Goal: Task Accomplishment & Management: Complete application form

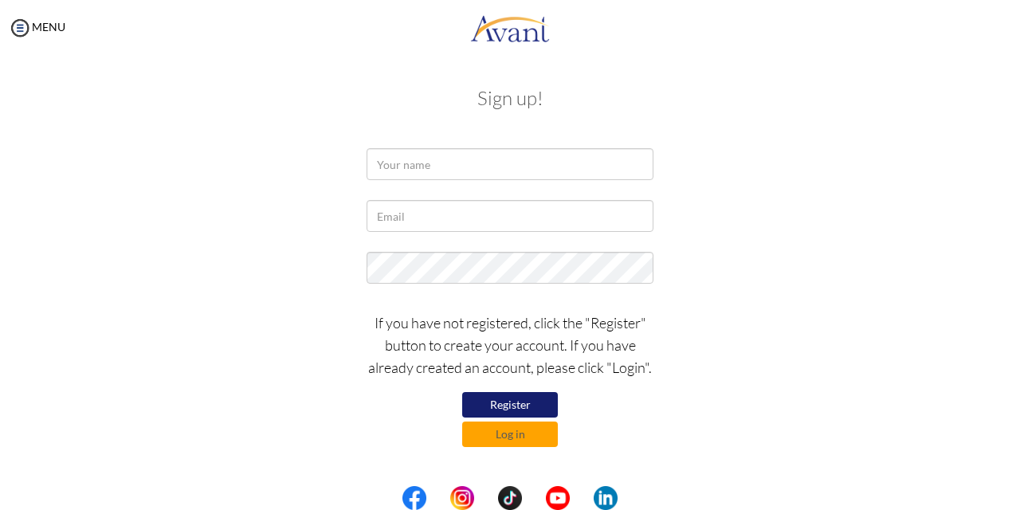
click at [506, 402] on button "Register" at bounding box center [510, 405] width 96 height 26
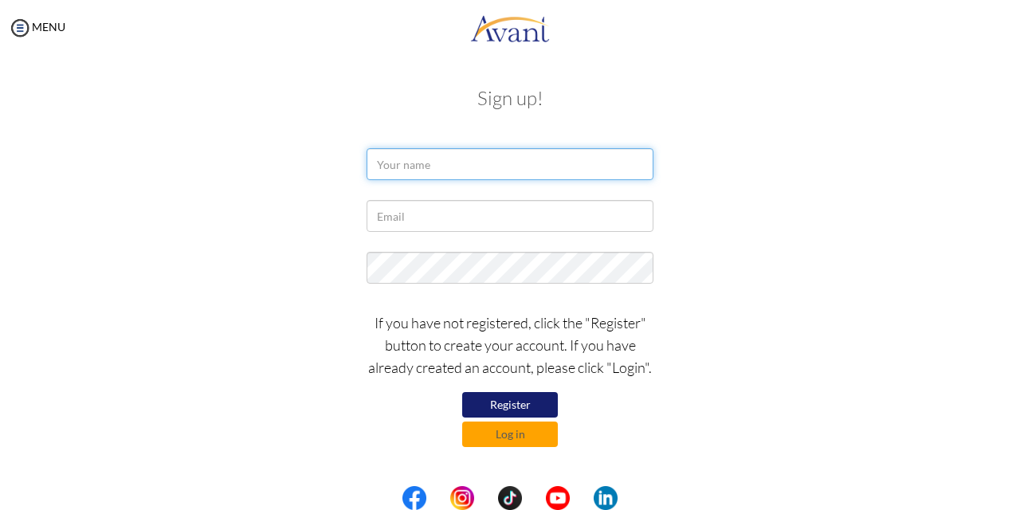
click at [454, 171] on input "text" at bounding box center [510, 164] width 287 height 32
type input "M"
type input "MENJEALOUS KIM"
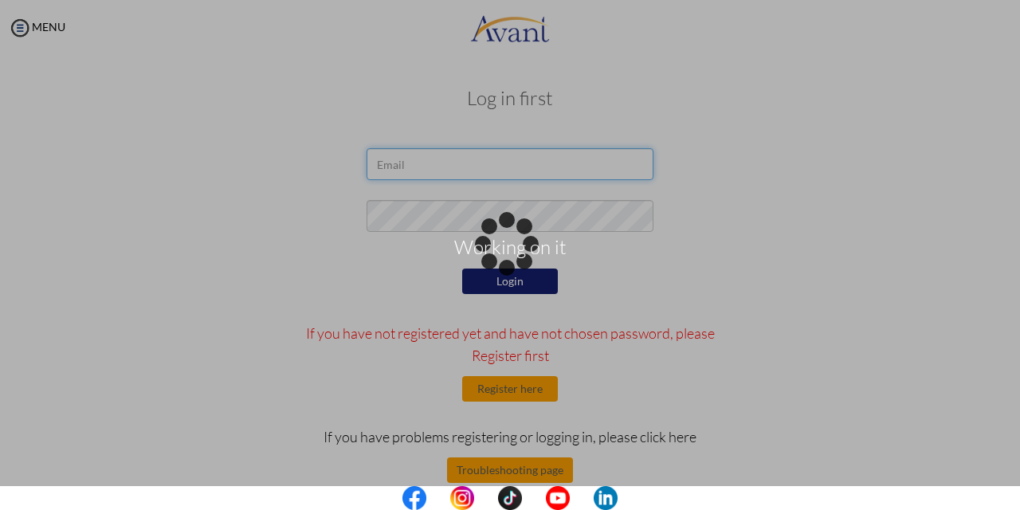
click at [470, 157] on input "email" at bounding box center [510, 164] width 287 height 32
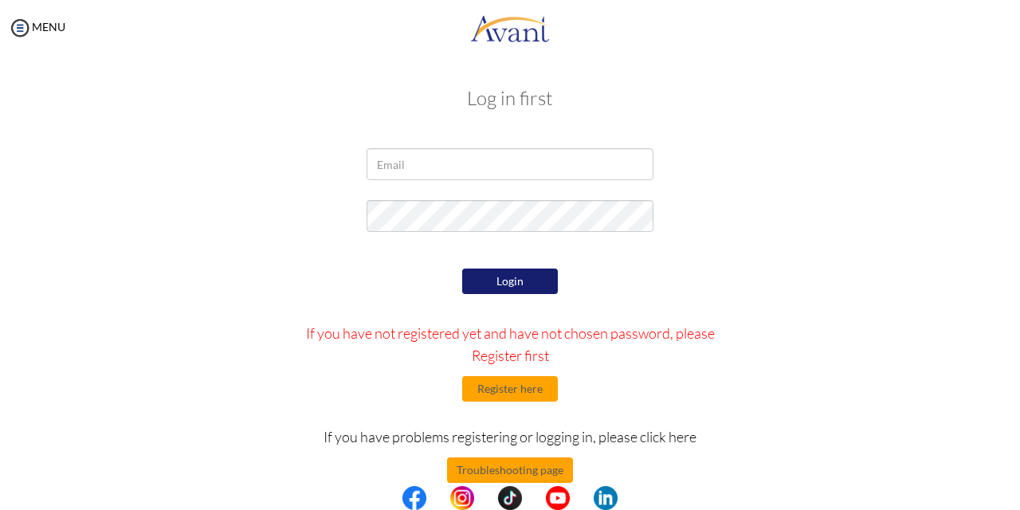
click at [898, 304] on div "Login If you have not registered yet and have not chosen password, please Regis…" at bounding box center [510, 415] width 933 height 300
click at [508, 384] on button "Register here" at bounding box center [510, 389] width 96 height 26
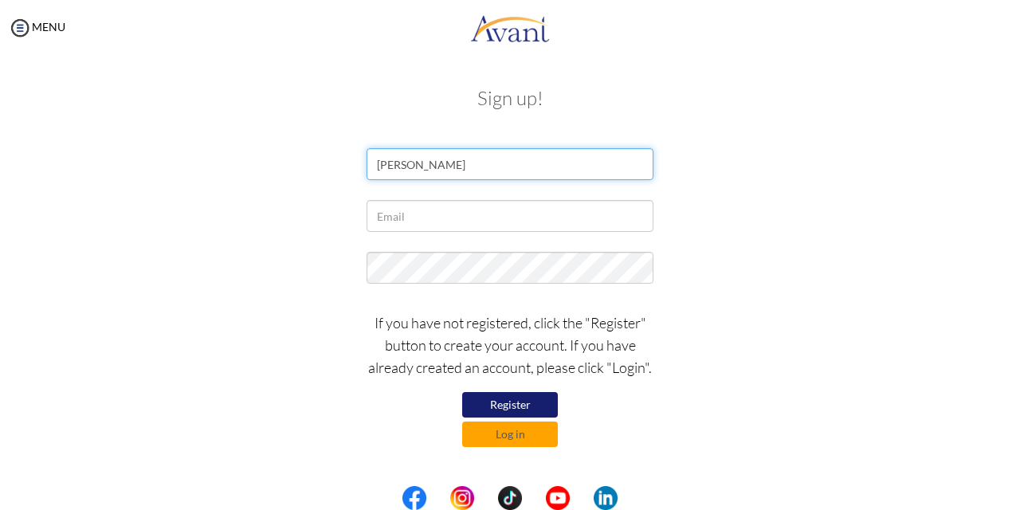
click at [516, 160] on input "MENJEALOUS KIM" at bounding box center [510, 164] width 287 height 32
type input "MENJEALOUS KIM CALVO"
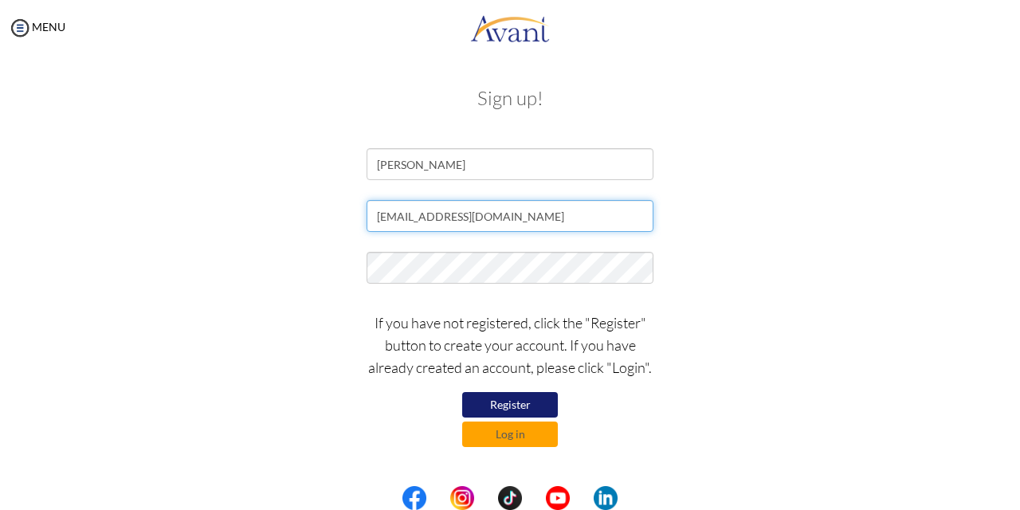
type input "[EMAIL_ADDRESS][DOMAIN_NAME]"
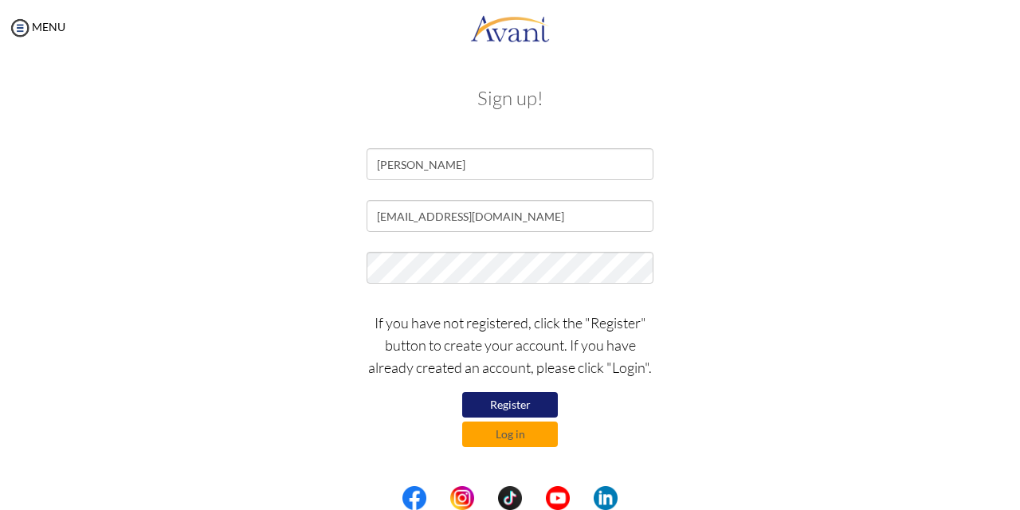
click at [889, 312] on div "If you have not registered, click the "Register" button to create your account.…" at bounding box center [510, 375] width 933 height 143
click at [517, 400] on button "Register" at bounding box center [510, 405] width 96 height 26
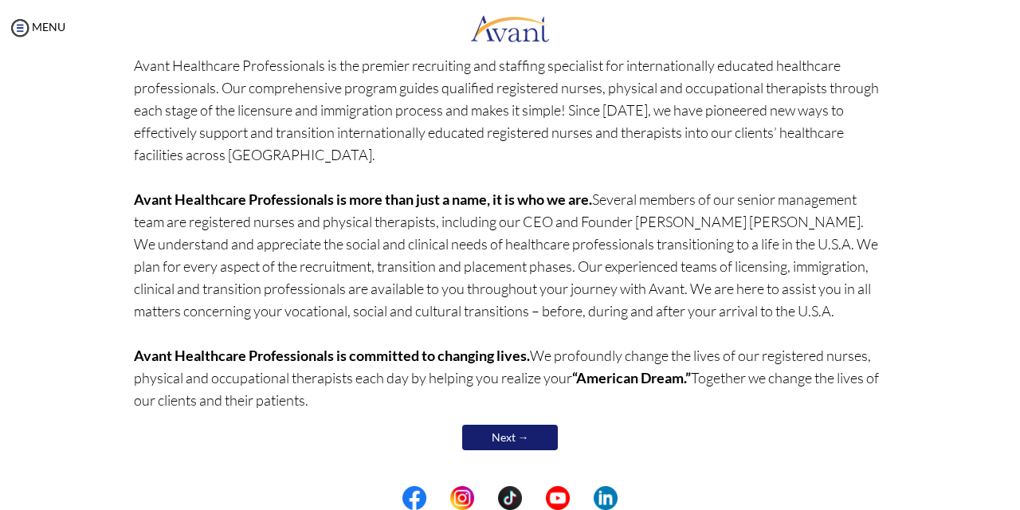
scroll to position [133, 0]
click at [522, 436] on link "Next →" at bounding box center [510, 439] width 96 height 26
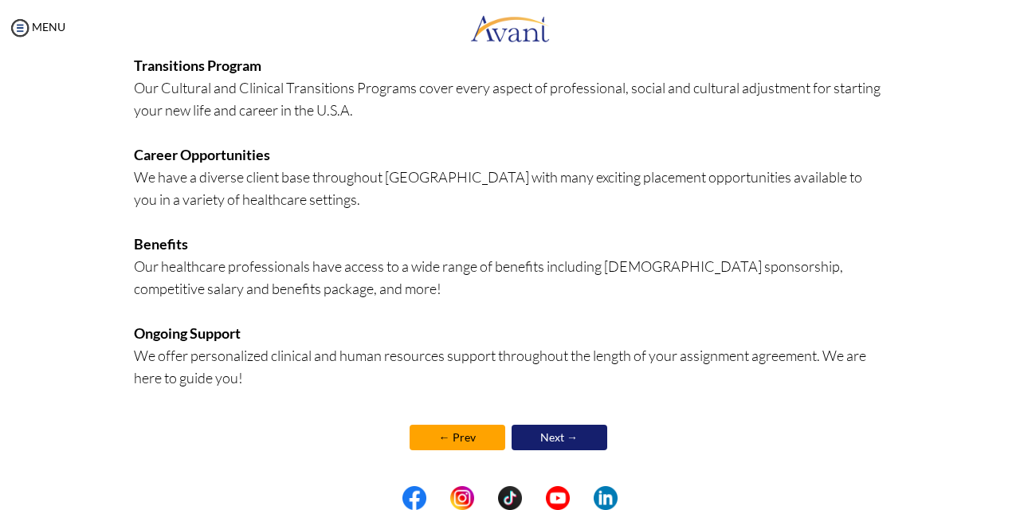
scroll to position [386, 0]
click at [550, 436] on link "Next →" at bounding box center [560, 438] width 96 height 26
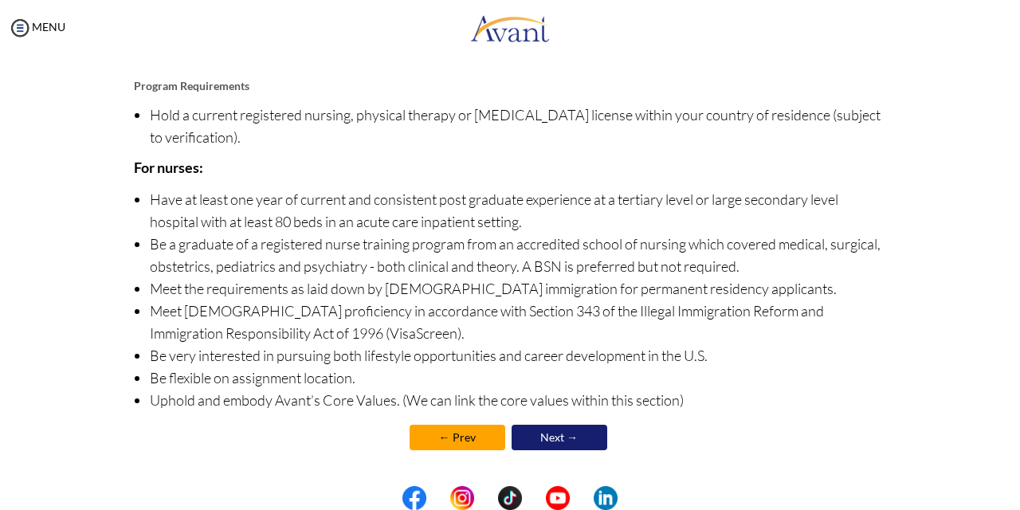
scroll to position [184, 0]
click at [550, 436] on link "Next →" at bounding box center [560, 438] width 96 height 26
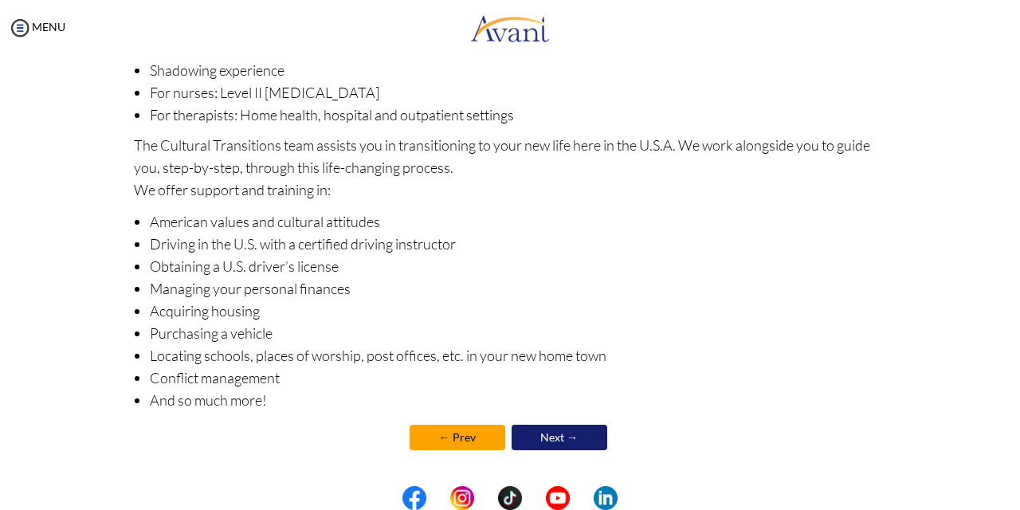
scroll to position [249, 0]
click at [538, 434] on link "Next →" at bounding box center [560, 438] width 96 height 26
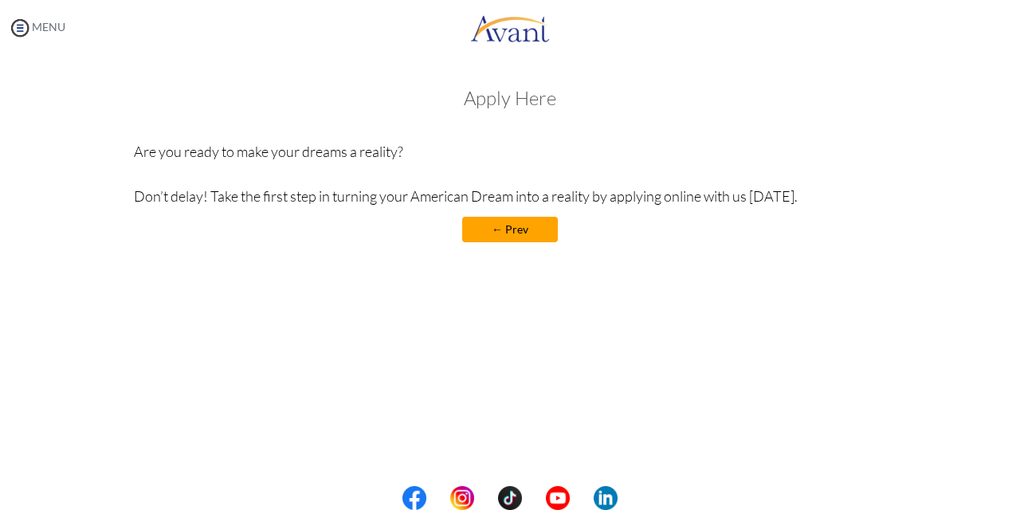
click at [61, 27] on link "MENU" at bounding box center [36, 27] width 57 height 14
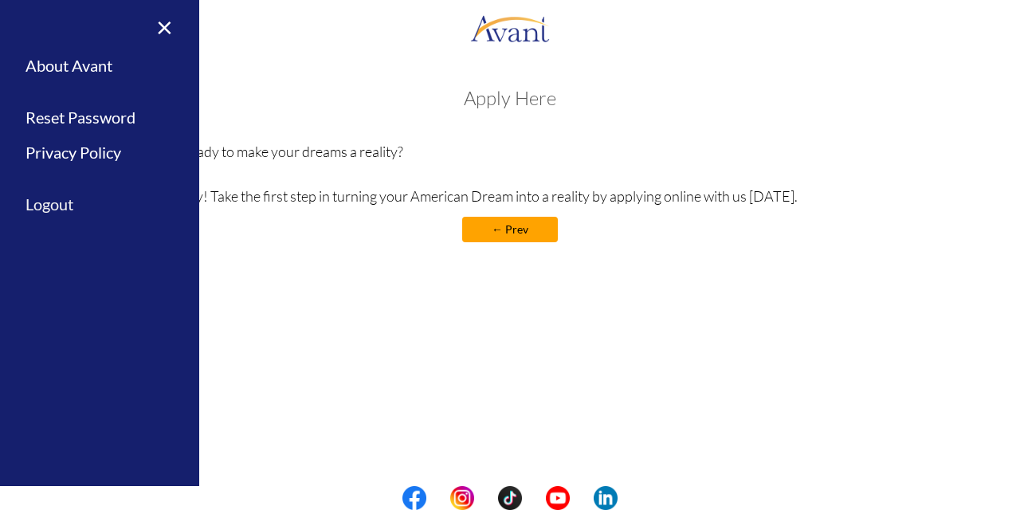
click at [54, 199] on link "Logout" at bounding box center [99, 205] width 199 height 36
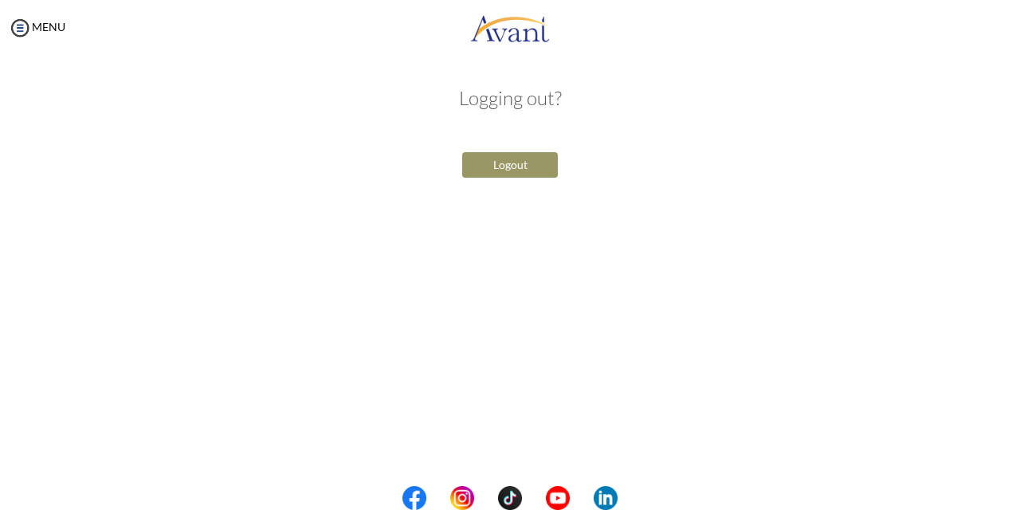
click at [528, 166] on button "Logout" at bounding box center [510, 165] width 96 height 26
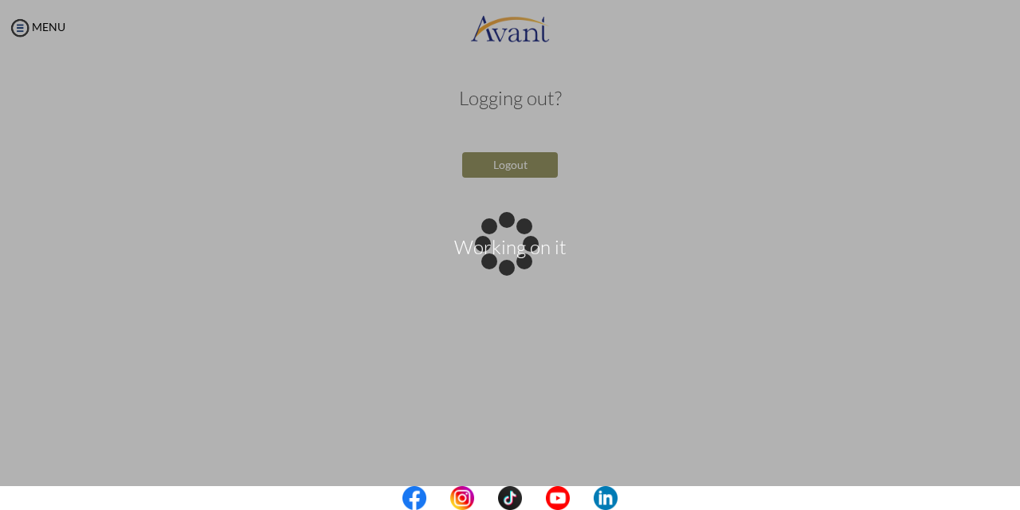
drag, startPoint x: 705, startPoint y: 202, endPoint x: 698, endPoint y: 186, distance: 17.2
click at [521, 244] on div "Working on it" at bounding box center [510, 255] width 22 height 22
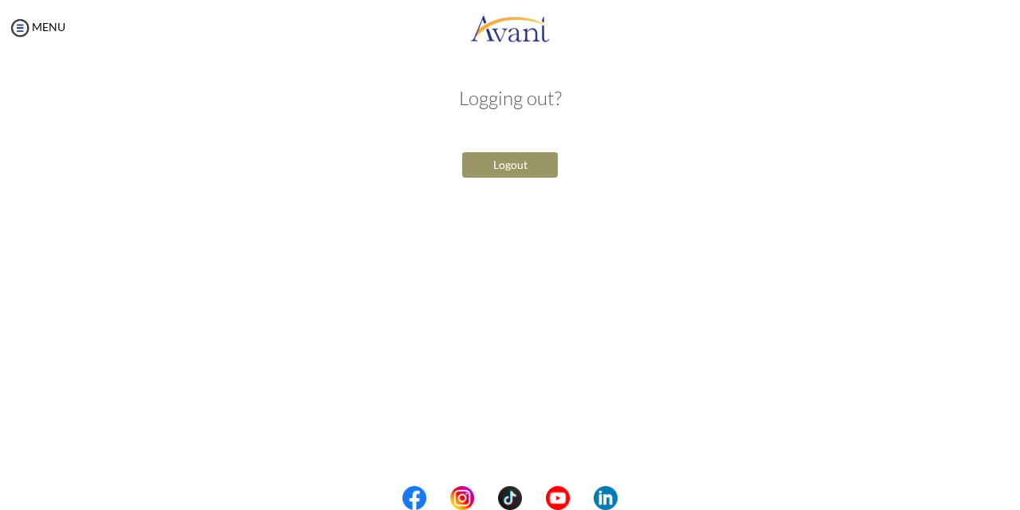
click at [517, 171] on button "Logout" at bounding box center [510, 165] width 96 height 26
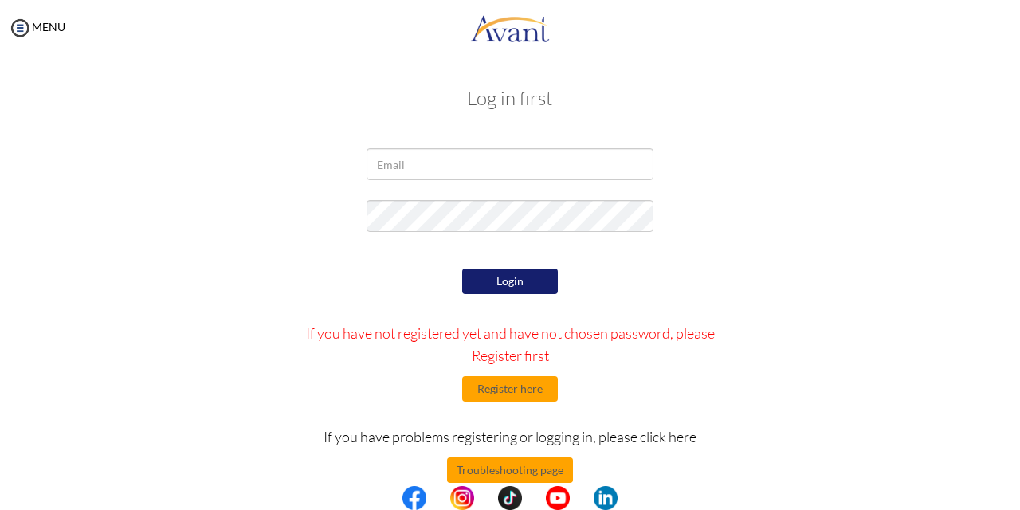
click at [763, 280] on div "Login If you have not registered yet and have not chosen password, please Regis…" at bounding box center [510, 415] width 933 height 300
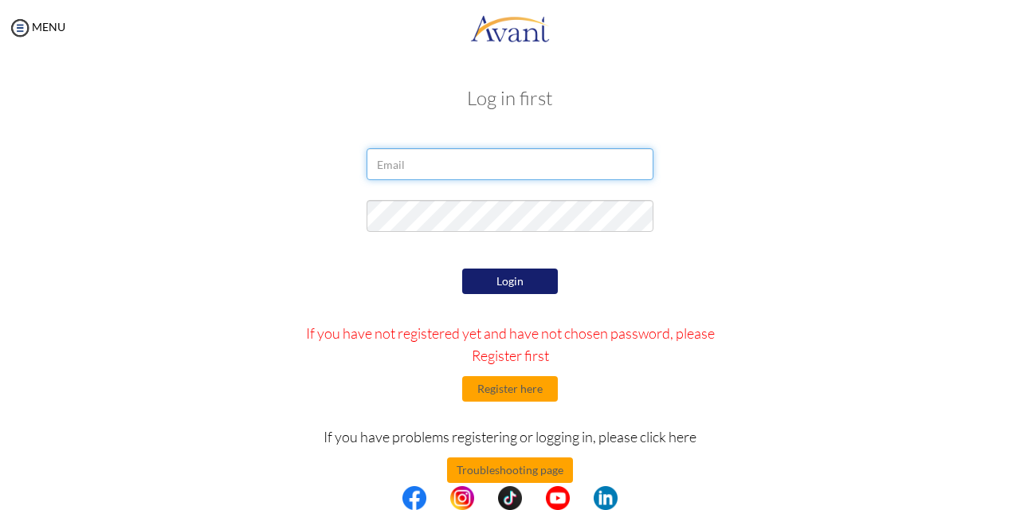
click at [485, 170] on input "email" at bounding box center [510, 164] width 287 height 32
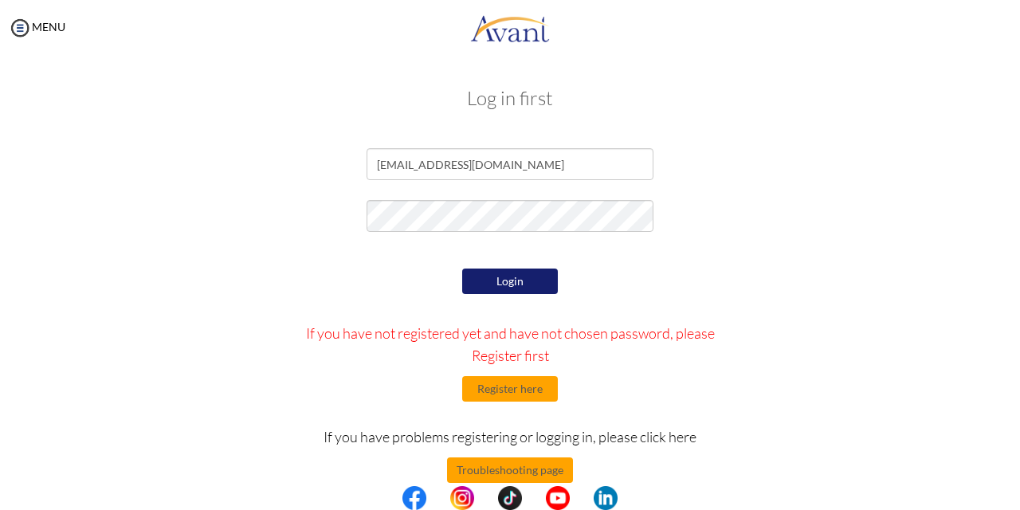
click at [512, 277] on button "Login" at bounding box center [510, 282] width 96 height 26
click at [489, 277] on button "Login" at bounding box center [510, 282] width 96 height 26
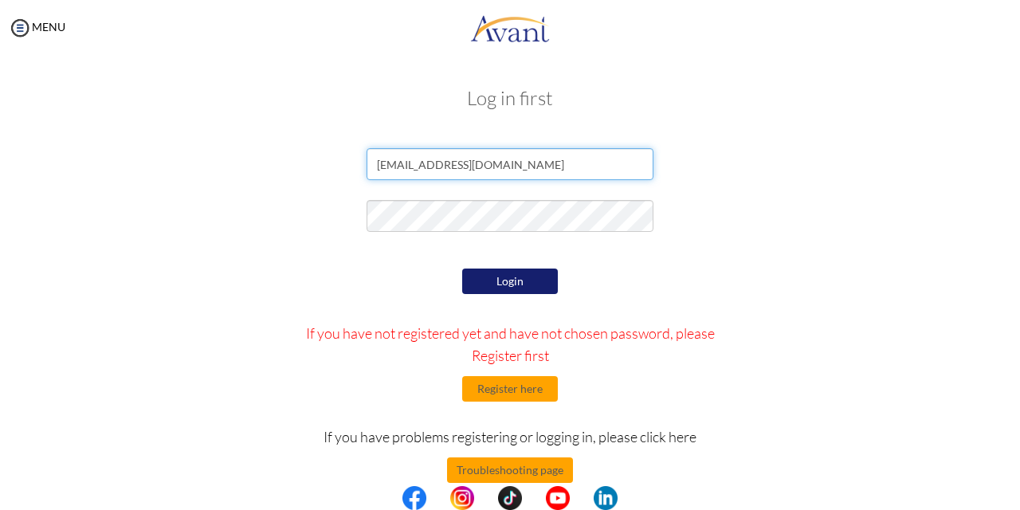
click at [493, 164] on input "[EMAIL_ADDRESS][DOMAIN_NAME]" at bounding box center [510, 164] width 287 height 32
type input "[EMAIL_ADDRESS][DOMAIN_NAME]"
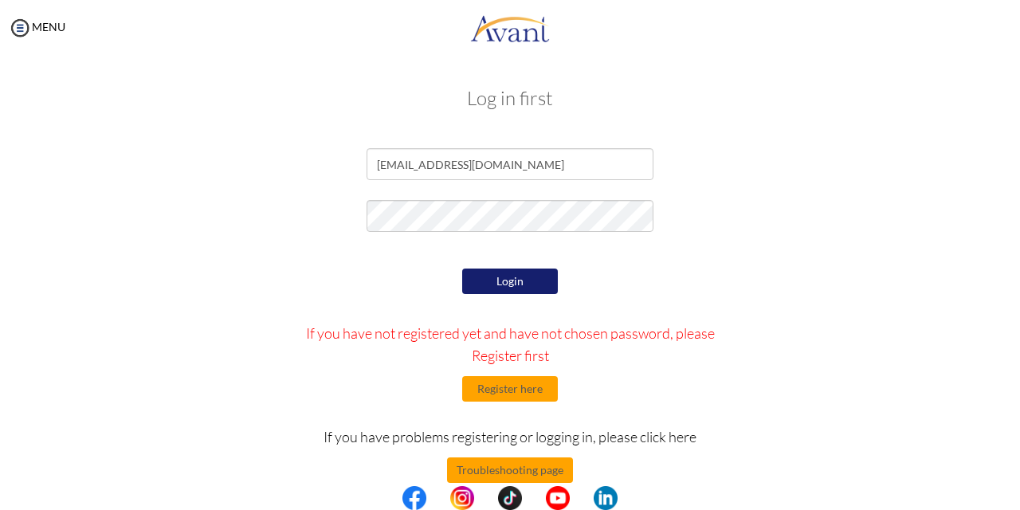
click at [531, 289] on button "Login" at bounding box center [510, 282] width 96 height 26
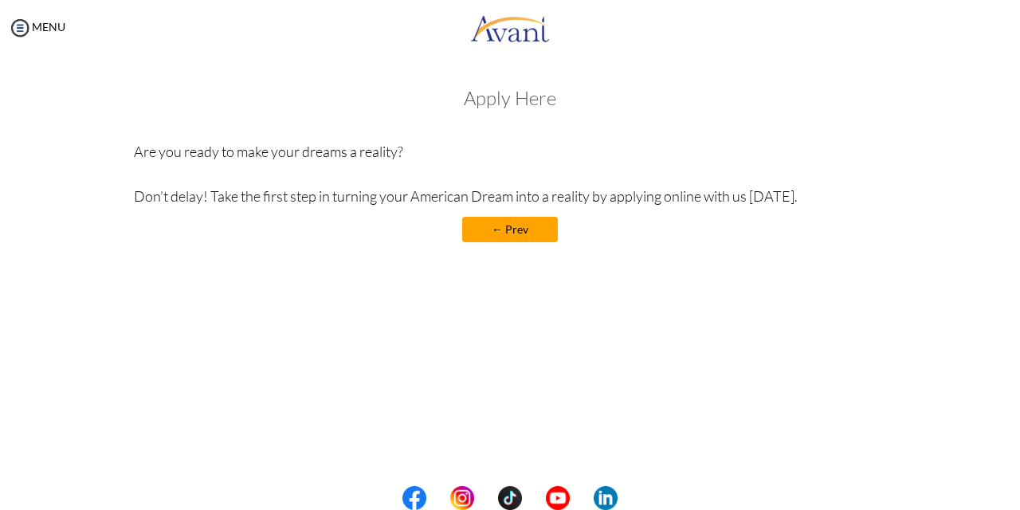
click at [7, 29] on div "MENU" at bounding box center [32, 255] width 65 height 510
click at [19, 27] on img at bounding box center [20, 28] width 24 height 24
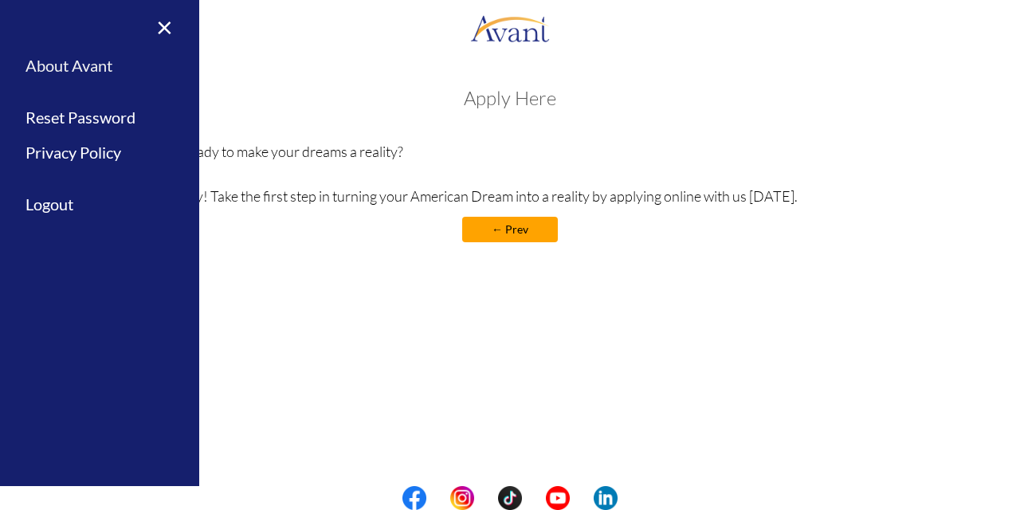
click at [61, 77] on link "About Avant" at bounding box center [99, 66] width 199 height 36
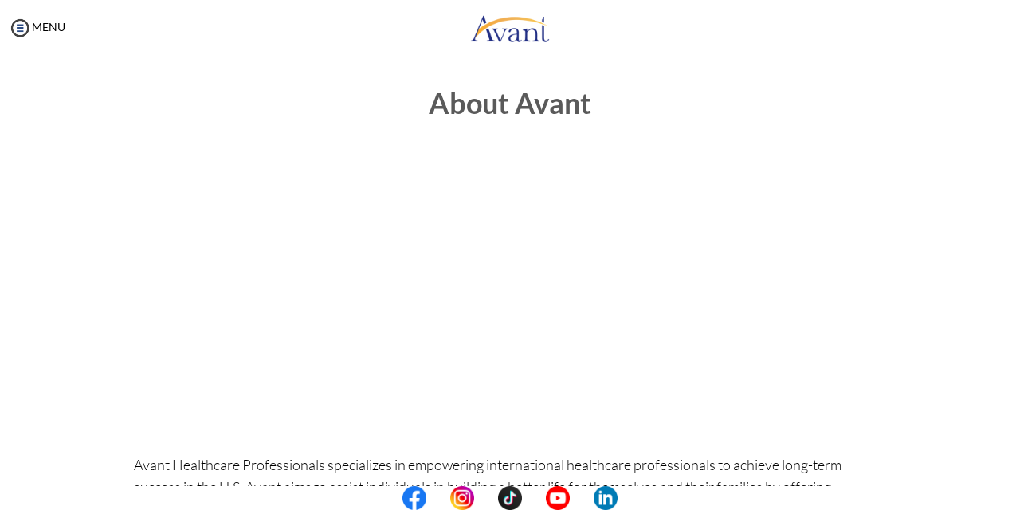
click at [801, 323] on body "Maintenance break. Please come back in 2 hours. MENU My Status What is the next…" at bounding box center [510, 255] width 1020 height 510
click at [830, 332] on body "Maintenance break. Please come back in 2 hours. MENU My Status What is the next…" at bounding box center [510, 255] width 1020 height 510
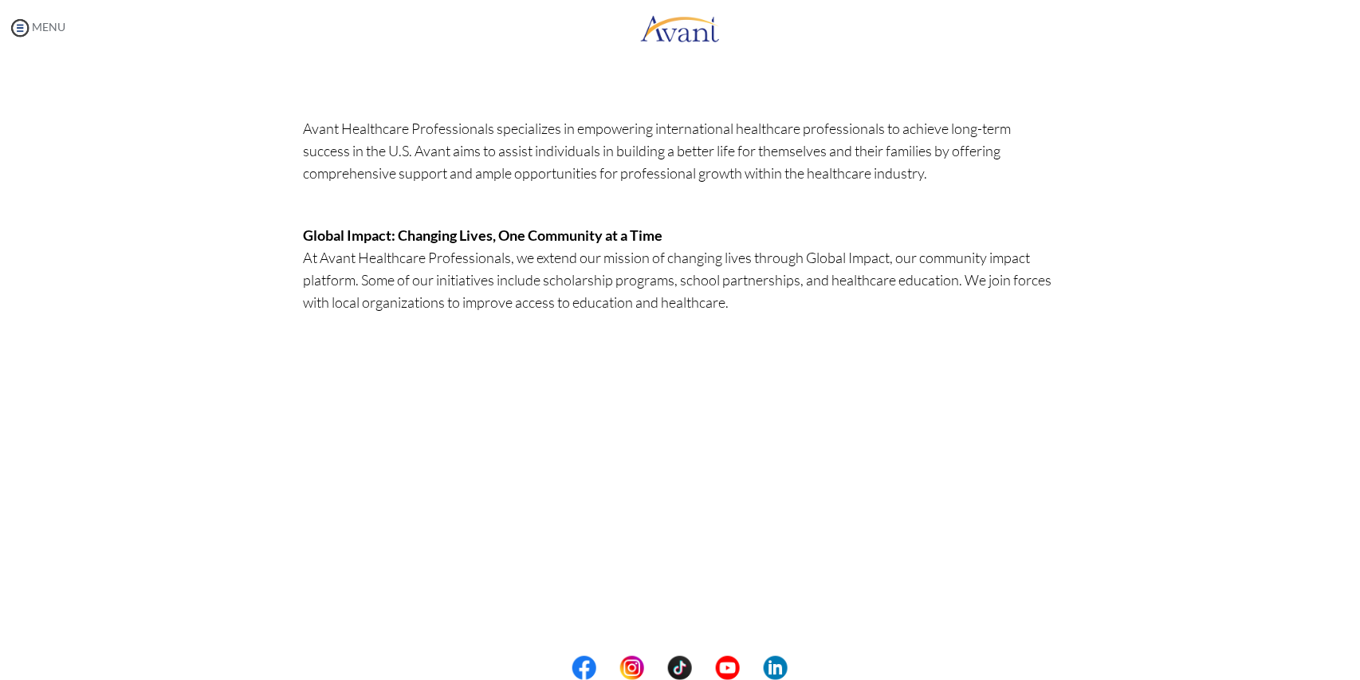
click at [27, 18] on body "Maintenance break. Please come back in 2 hours. MENU My Status What is the next…" at bounding box center [680, 340] width 1360 height 680
click at [23, 33] on img at bounding box center [20, 28] width 24 height 24
